Goal: Task Accomplishment & Management: Manage account settings

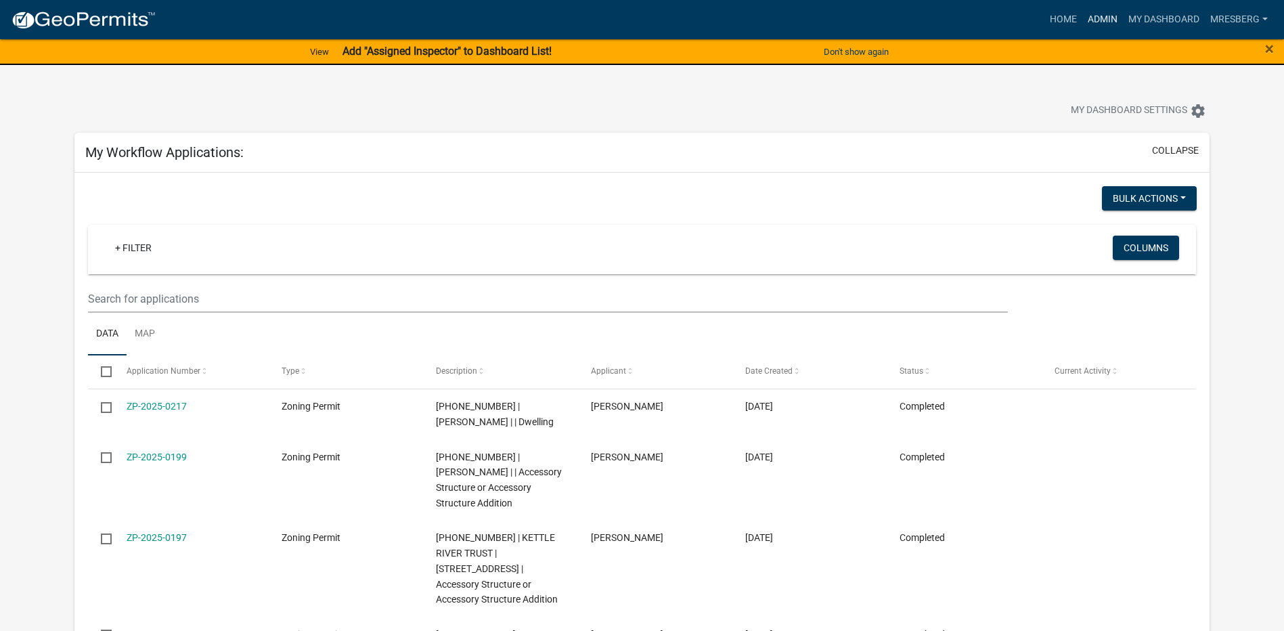
click at [1100, 18] on link "Admin" at bounding box center [1102, 20] width 41 height 26
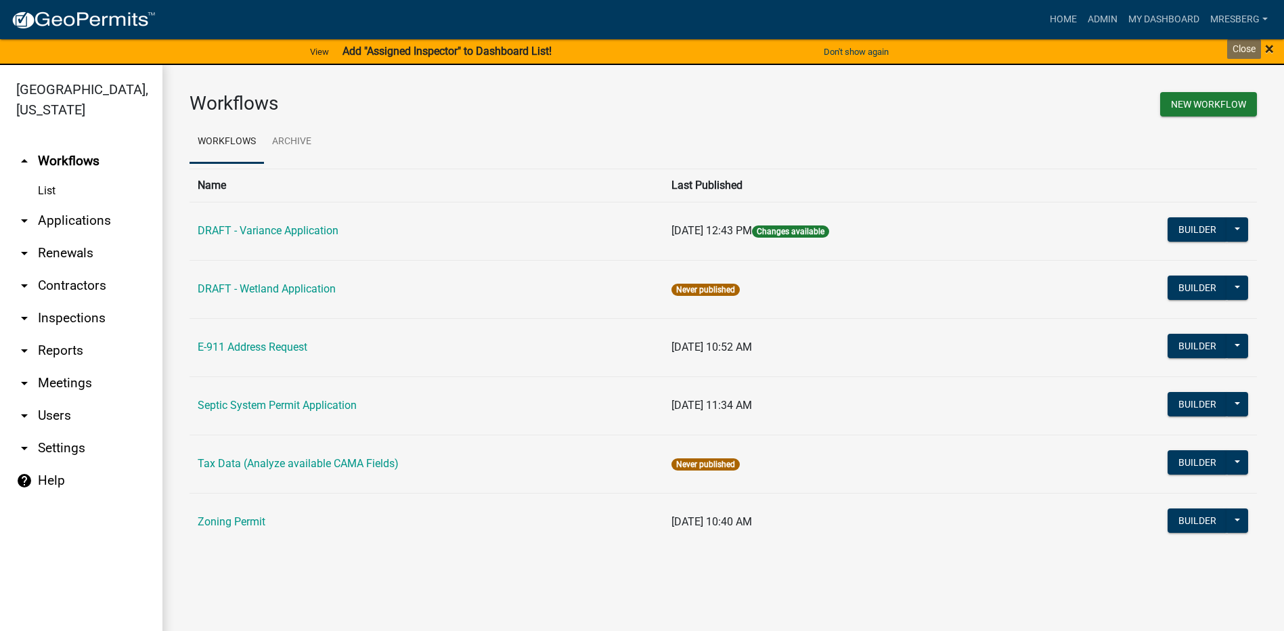
click at [1270, 48] on span "×" at bounding box center [1269, 48] width 9 height 19
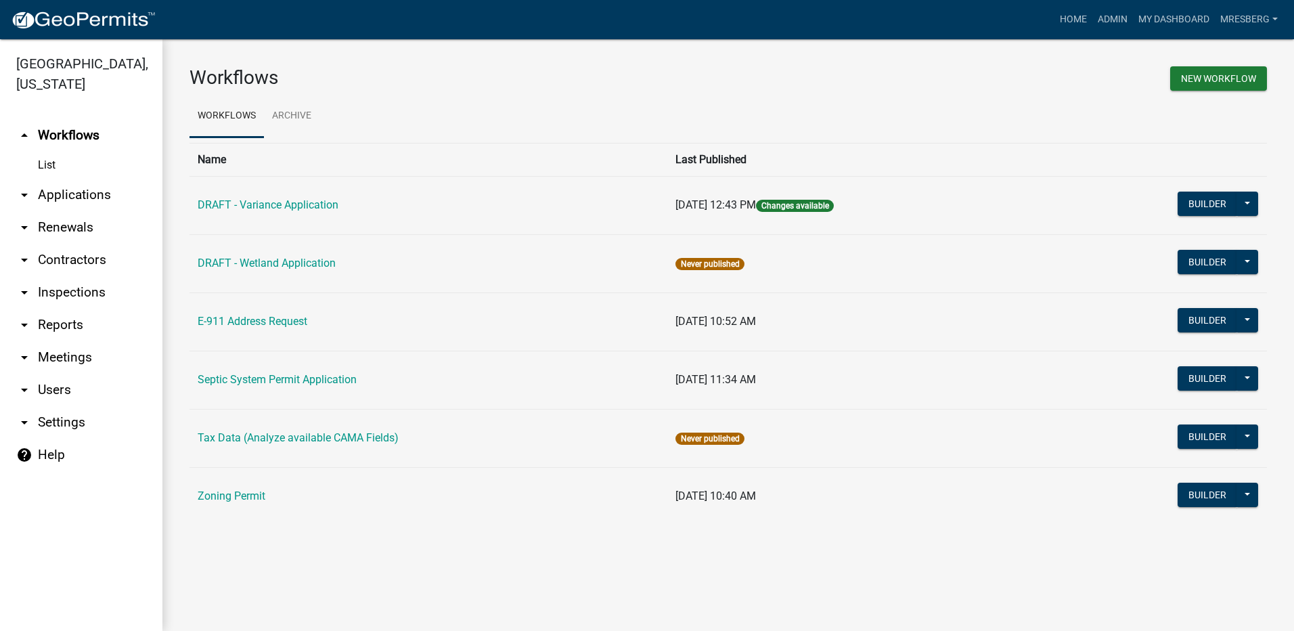
click at [68, 194] on link "arrow_drop_down Applications" at bounding box center [81, 195] width 162 height 32
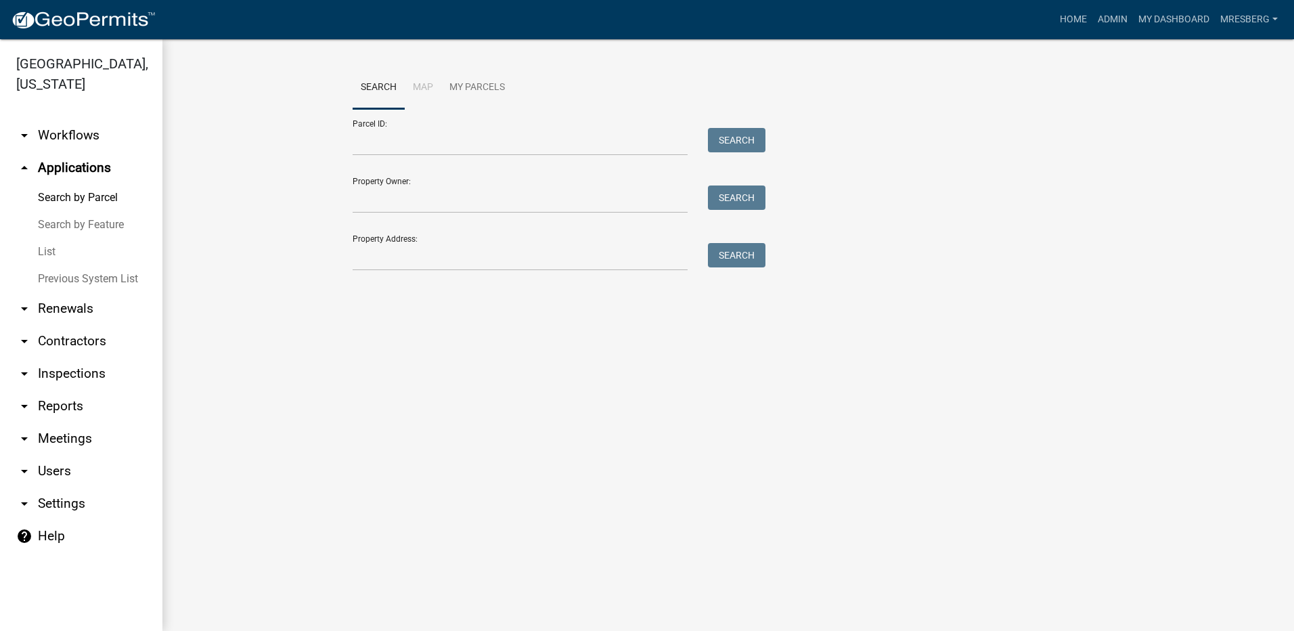
click at [37, 250] on link "List" at bounding box center [81, 251] width 162 height 27
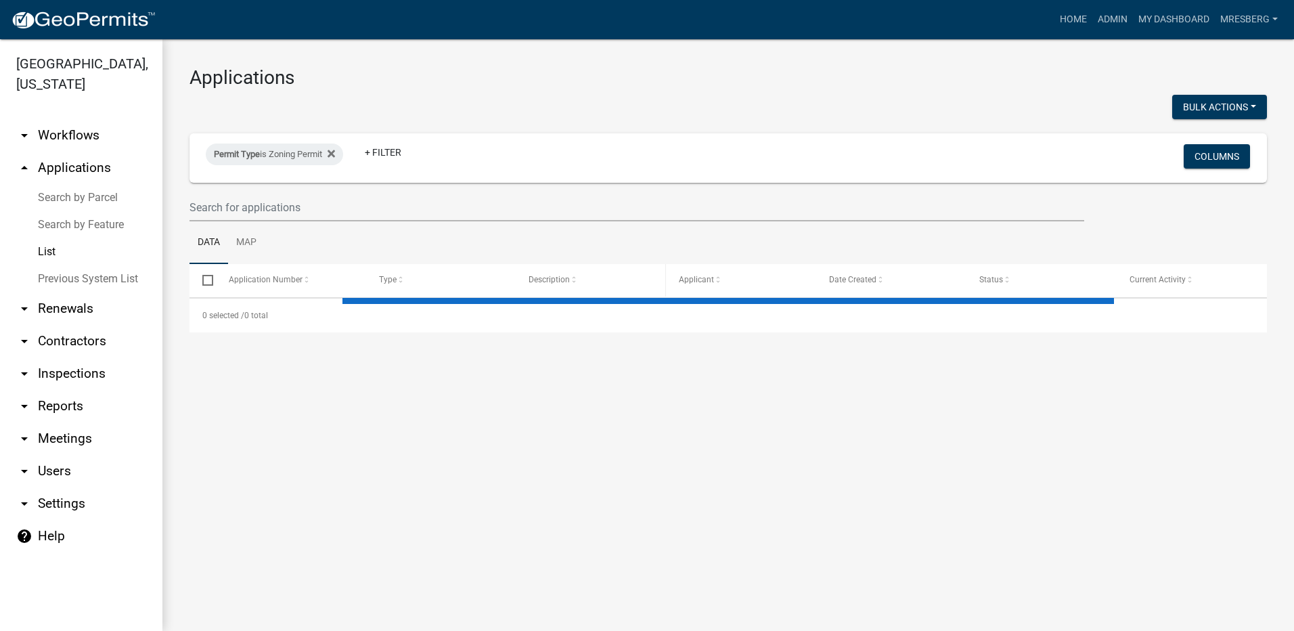
select select "3: 100"
